Goal: Transaction & Acquisition: Book appointment/travel/reservation

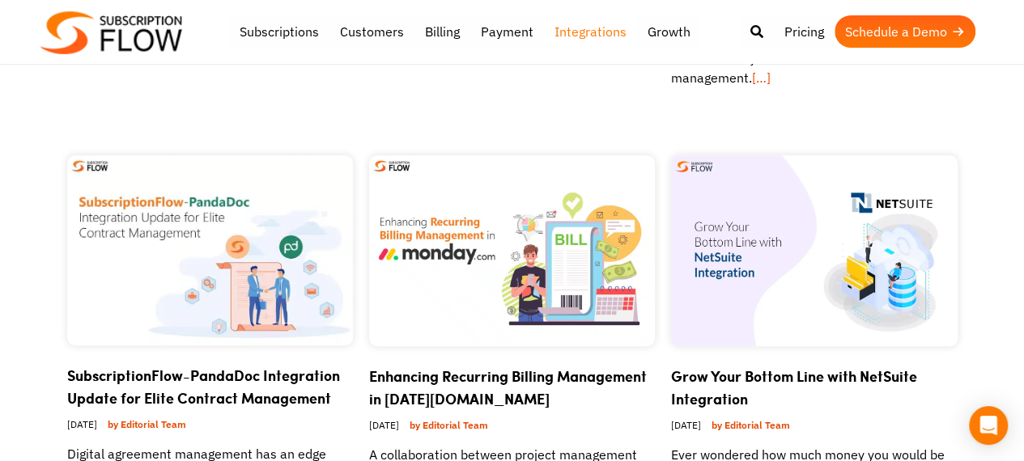
click at [159, 40] on img at bounding box center [111, 32] width 142 height 43
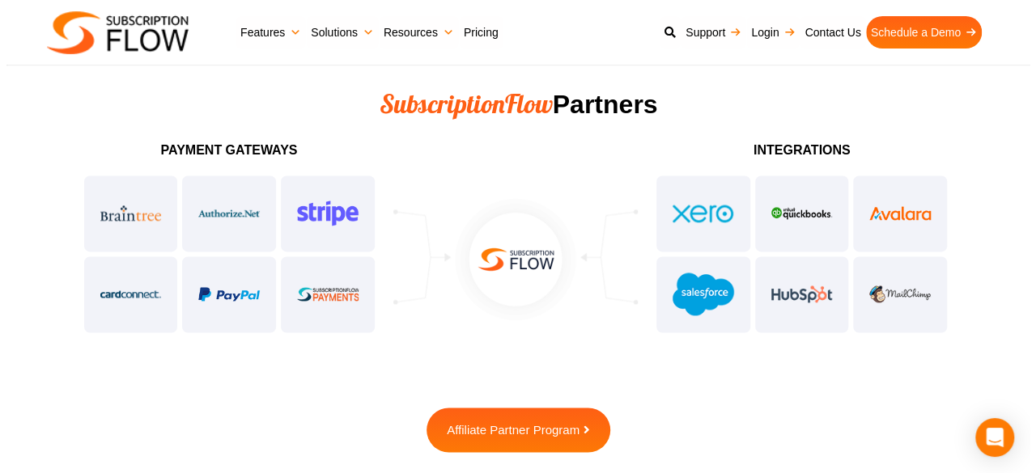
scroll to position [4083, 0]
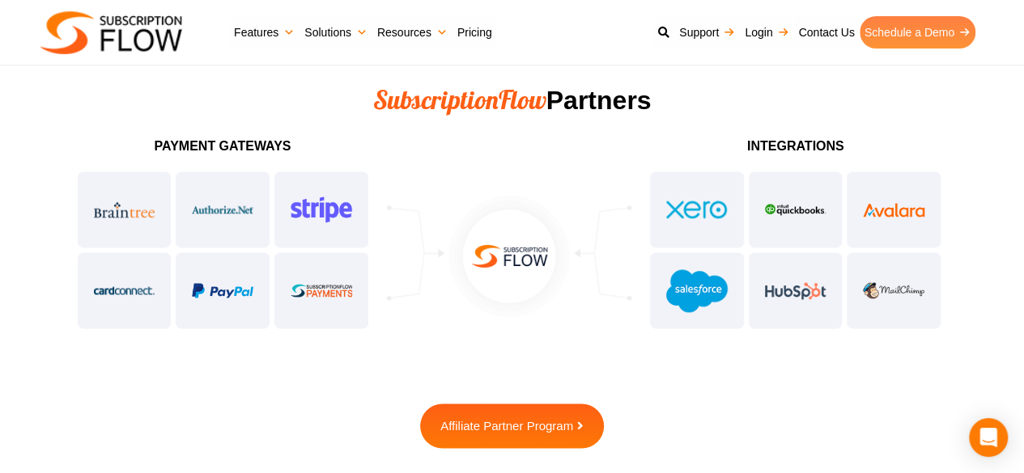
click at [898, 43] on link "Schedule a Demo" at bounding box center [917, 32] width 116 height 32
